Goal: Download file/media

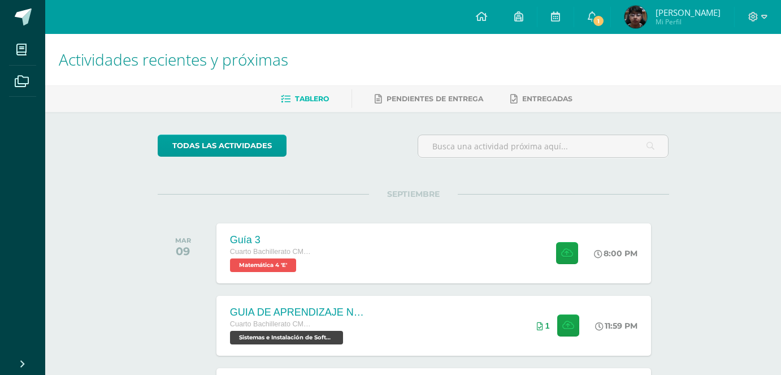
scroll to position [113, 0]
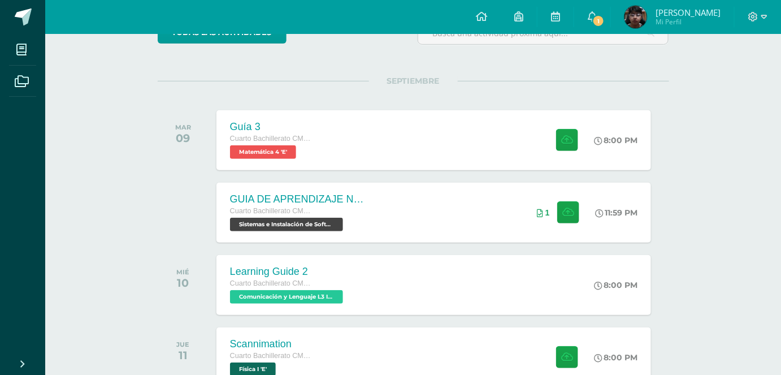
click at [631, 20] on link "Jorge Esteban Mi Perfil" at bounding box center [672, 17] width 123 height 34
click at [605, 23] on span "1" at bounding box center [598, 21] width 12 height 12
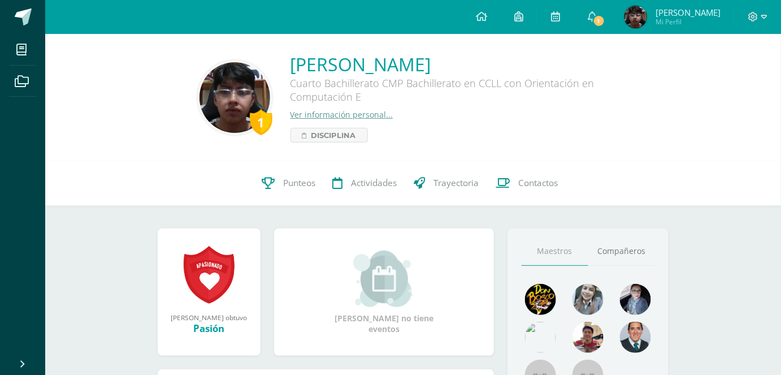
click at [735, 113] on div "1 [PERSON_NAME] Cuarto Bachillerato CMP Bachillerato en CCLL con Orientación en…" at bounding box center [413, 97] width 718 height 90
click at [591, 23] on link "1" at bounding box center [592, 17] width 36 height 34
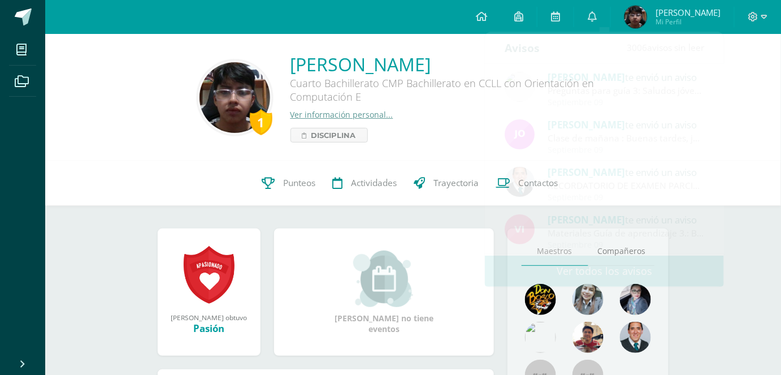
click at [458, 93] on div "Cuarto Bachillerato CMP Bachillerato en CCLL con Orientación en Computación E" at bounding box center [460, 92] width 339 height 33
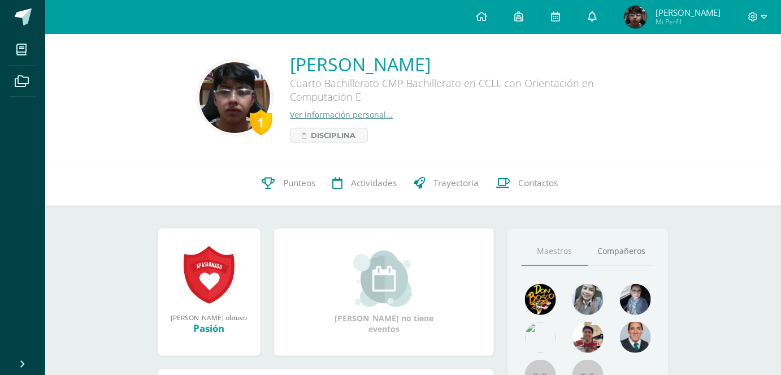
click at [598, 21] on link "0" at bounding box center [592, 17] width 36 height 34
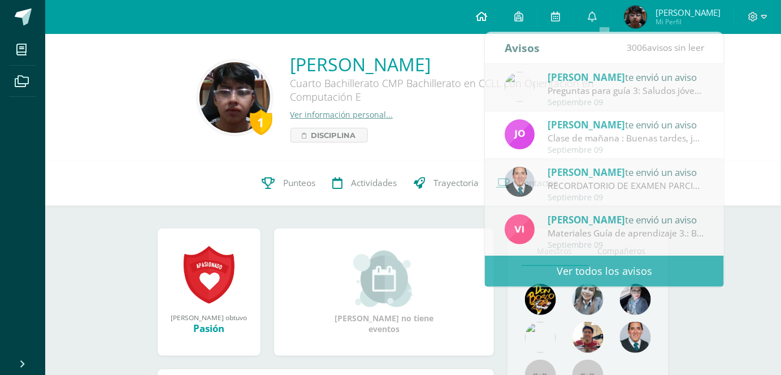
click at [501, 26] on link at bounding box center [481, 17] width 38 height 34
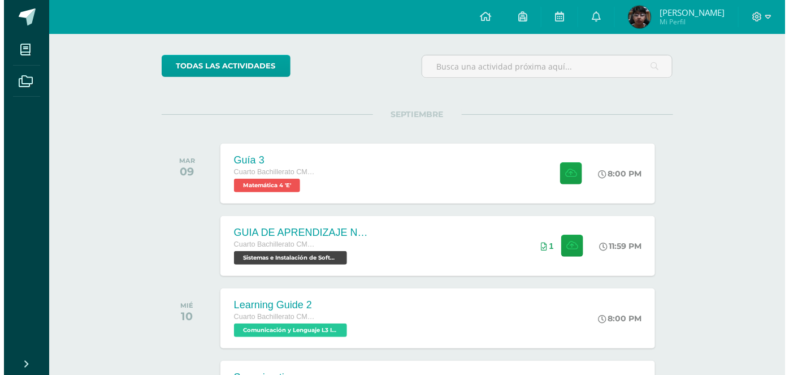
scroll to position [85, 0]
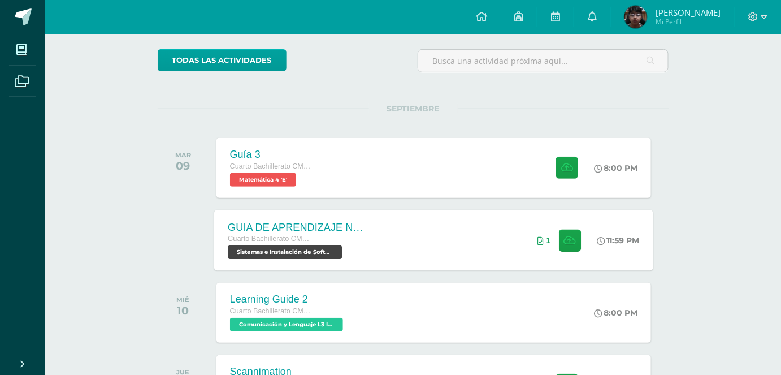
click at [389, 222] on div "GUIA DE APRENDIZAJE NO 3 / EJERCICIOS DE CICLOS EN PDF Cuarto Bachillerato CMP …" at bounding box center [433, 240] width 439 height 60
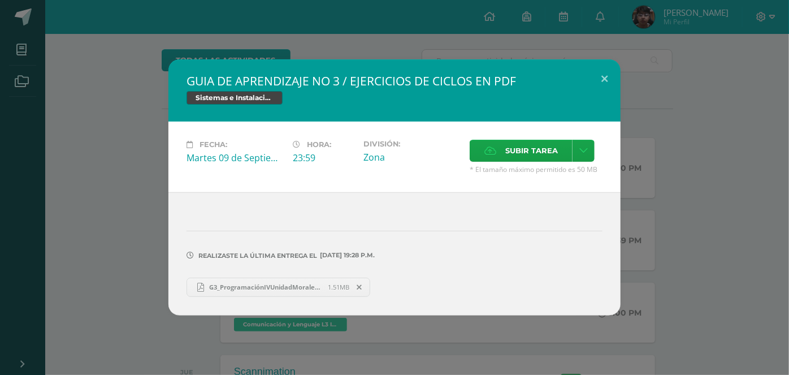
click at [303, 290] on span "G3_ProgramaciónIVUnidadMorales_2025.pdf" at bounding box center [266, 287] width 124 height 8
